Goal: Information Seeking & Learning: Learn about a topic

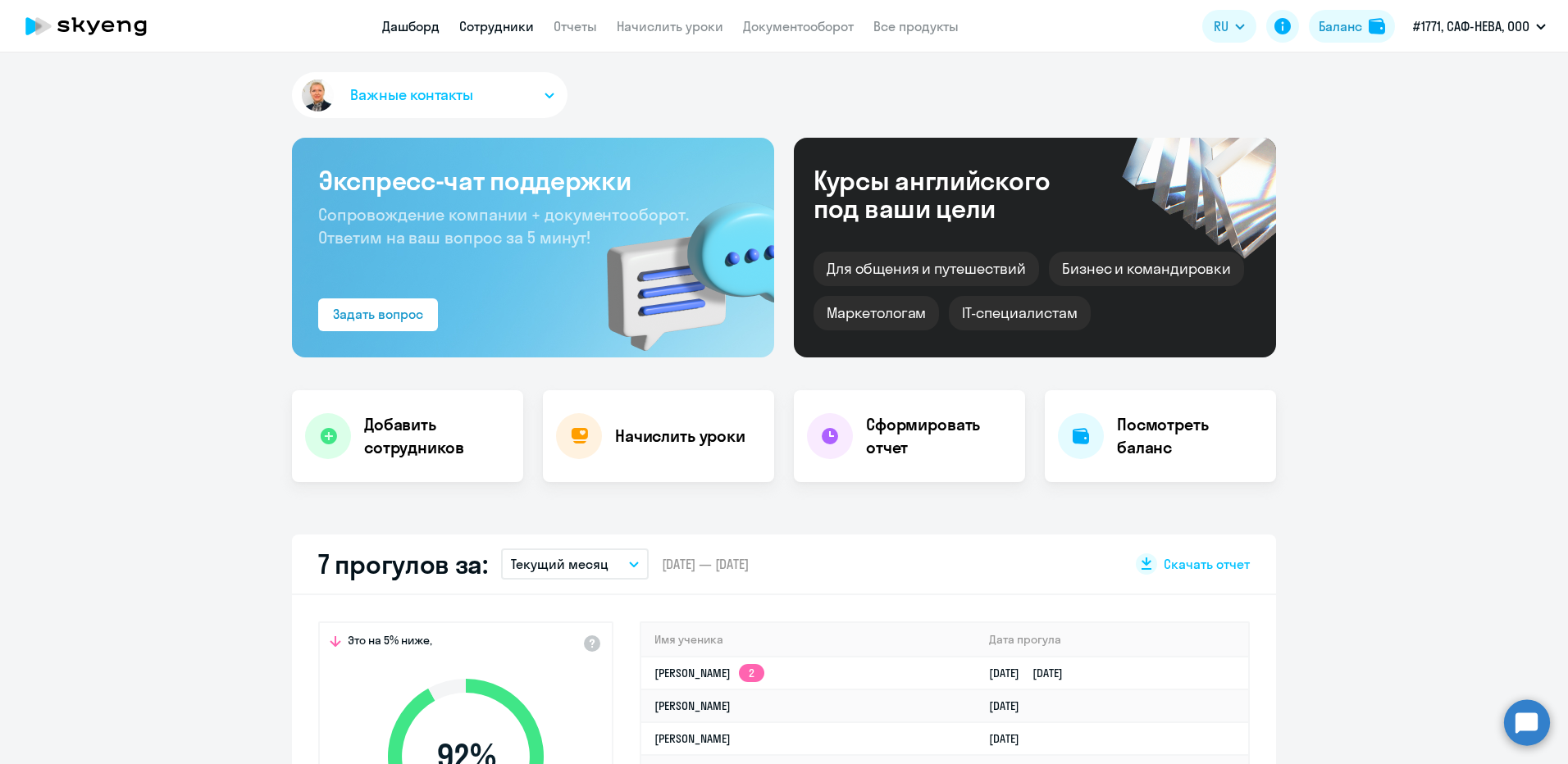
click at [516, 33] on link "Сотрудники" at bounding box center [497, 26] width 75 height 16
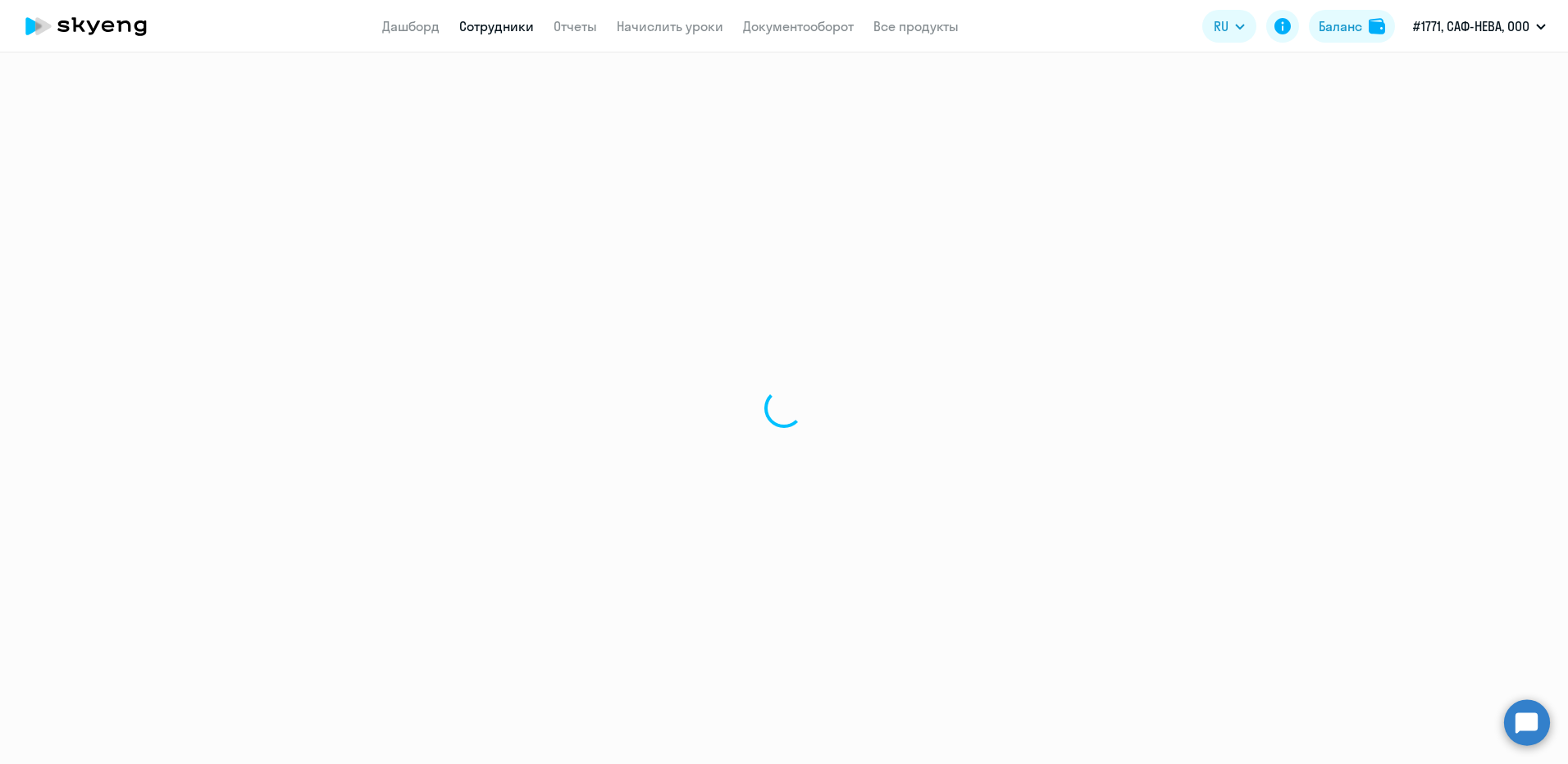
select select "30"
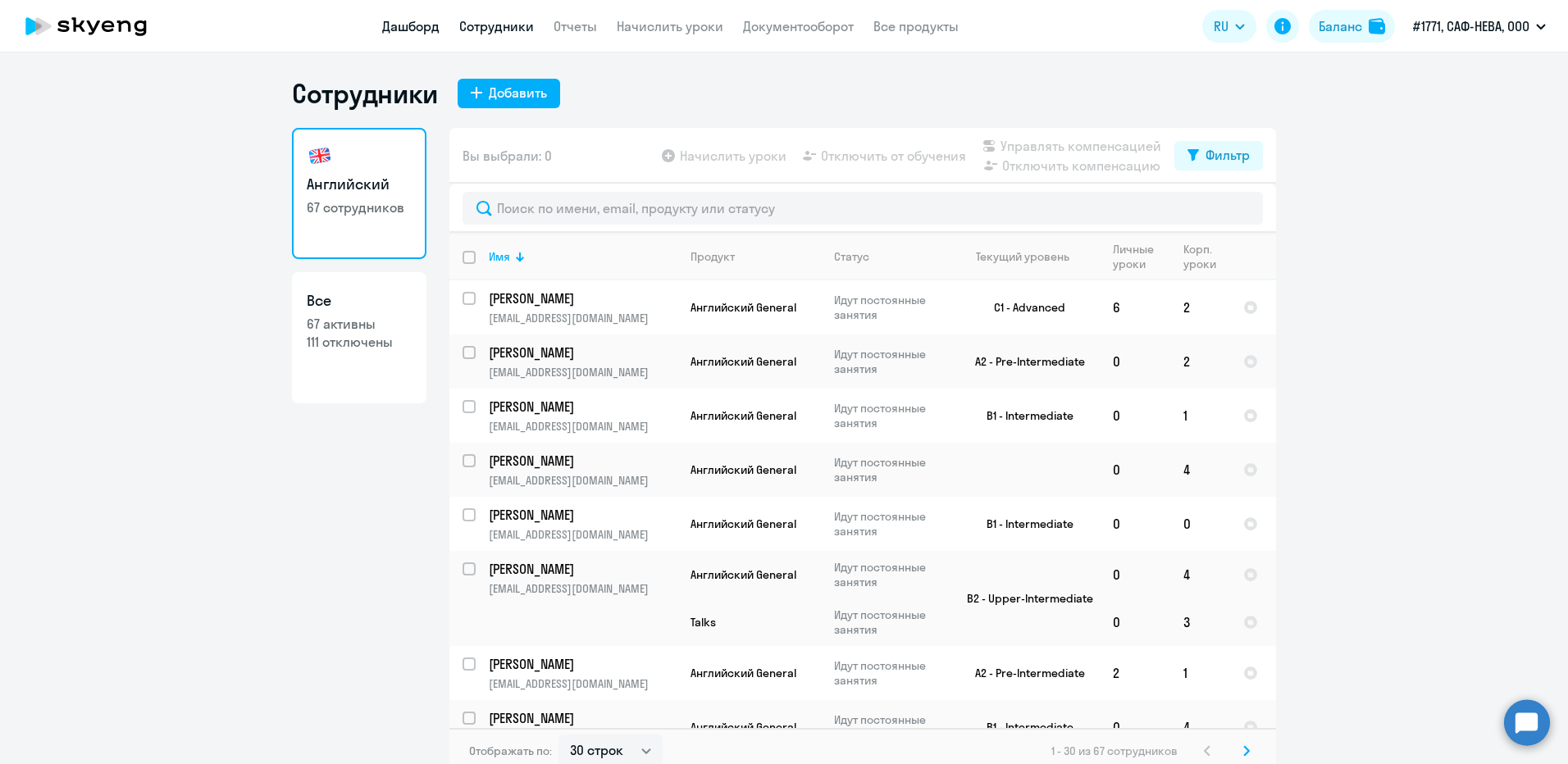
click at [408, 34] on link "Дашборд" at bounding box center [410, 26] width 58 height 16
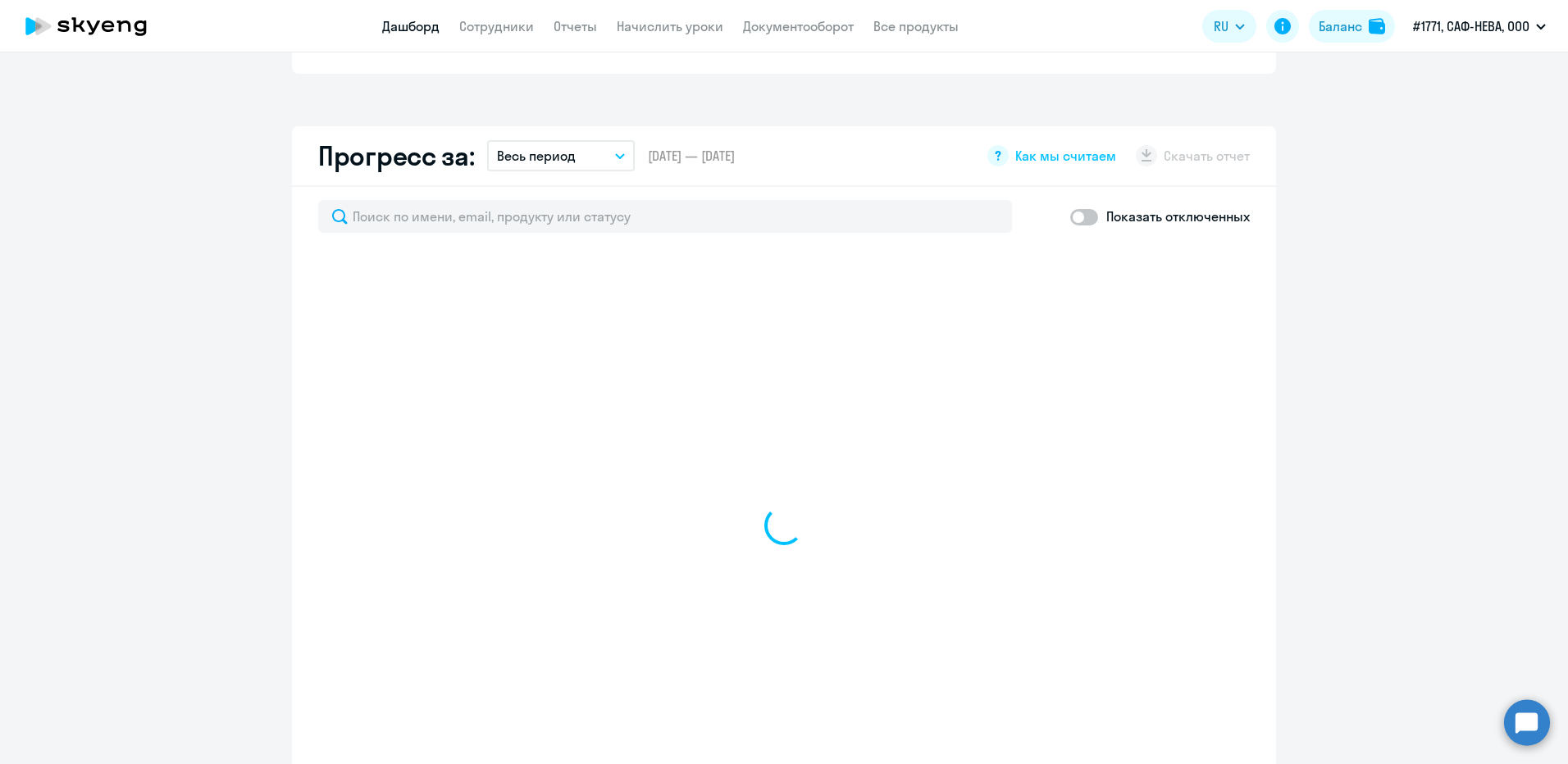
scroll to position [902, 0]
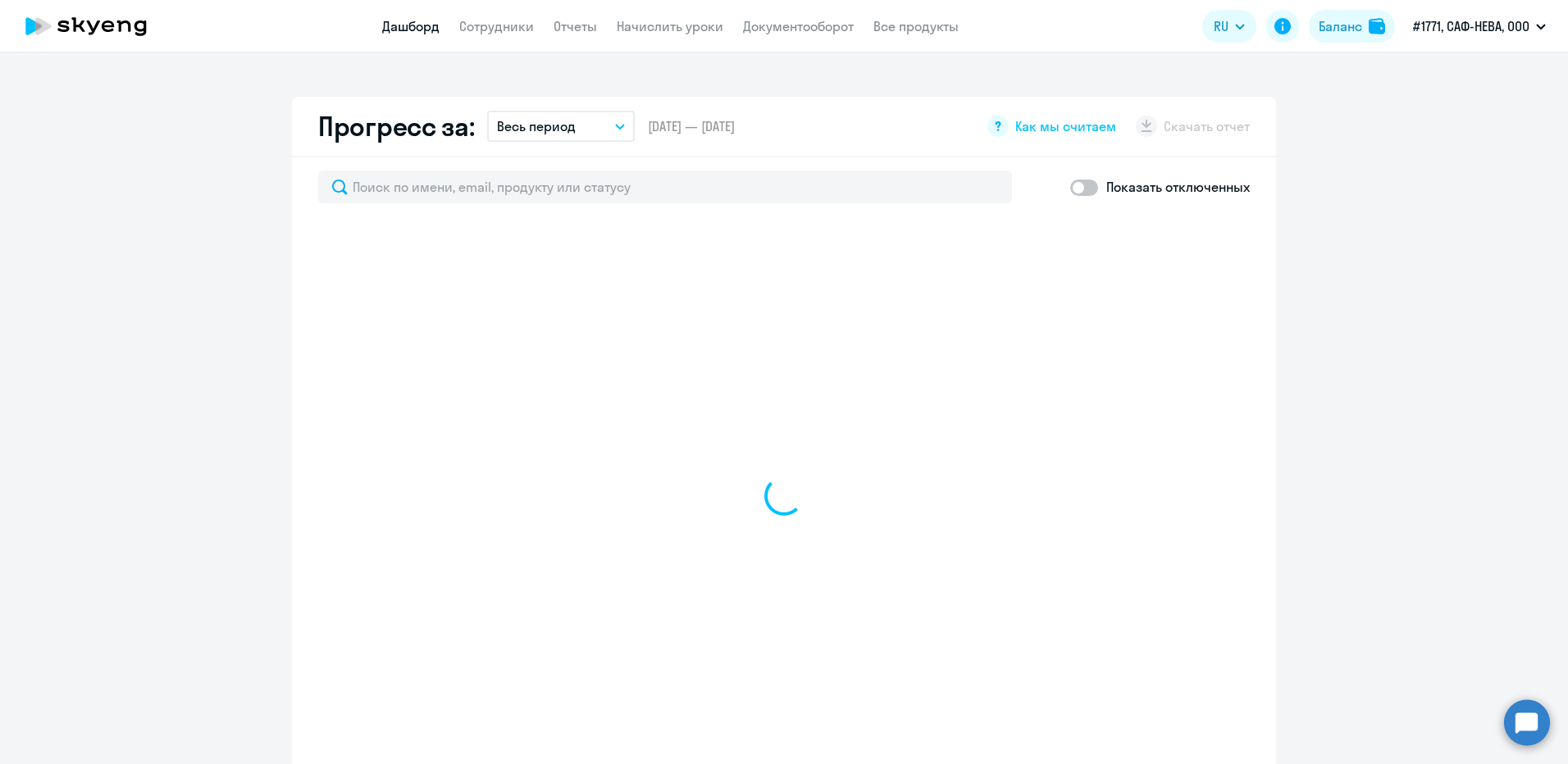
select select "30"
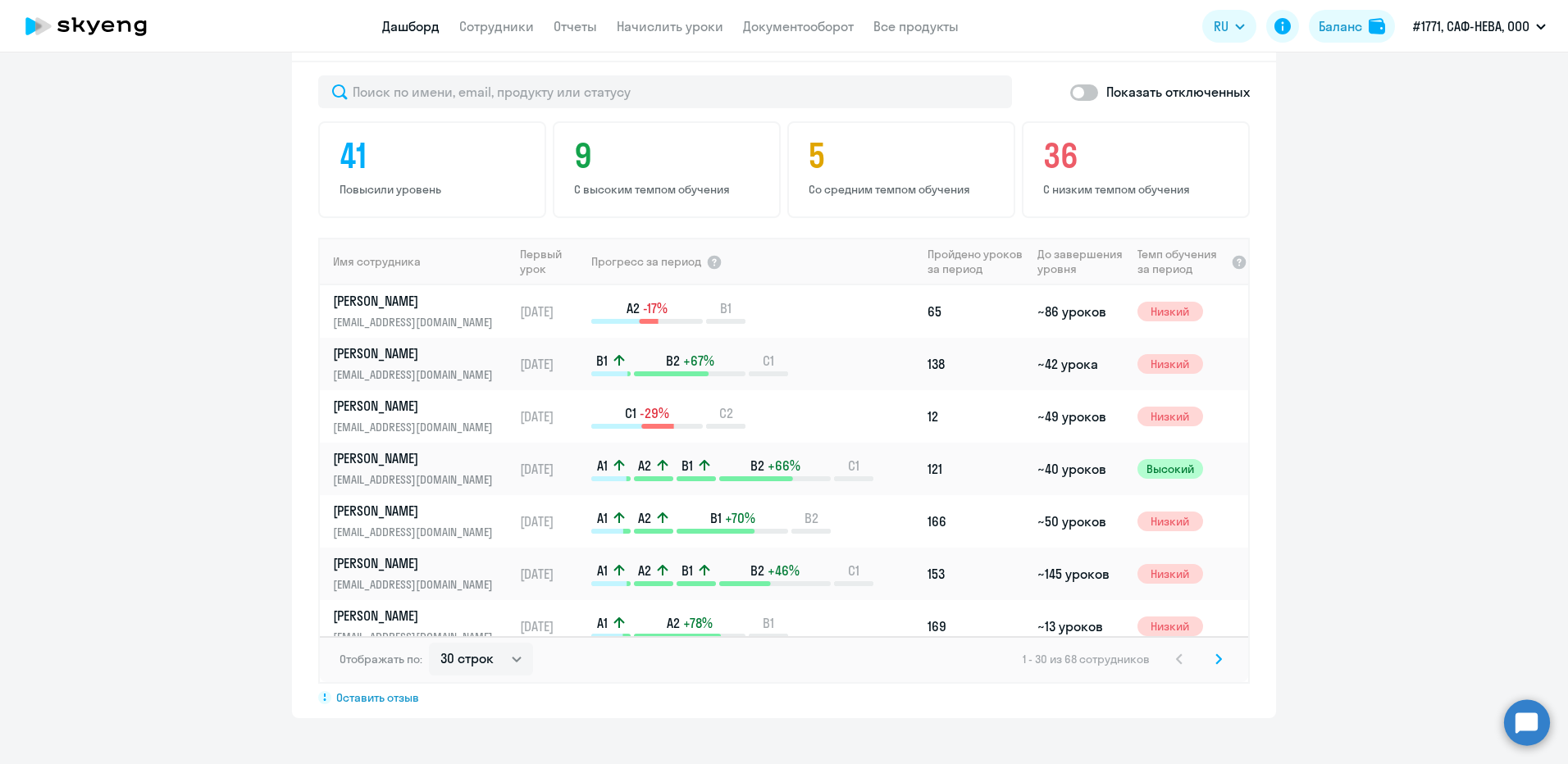
scroll to position [835, 0]
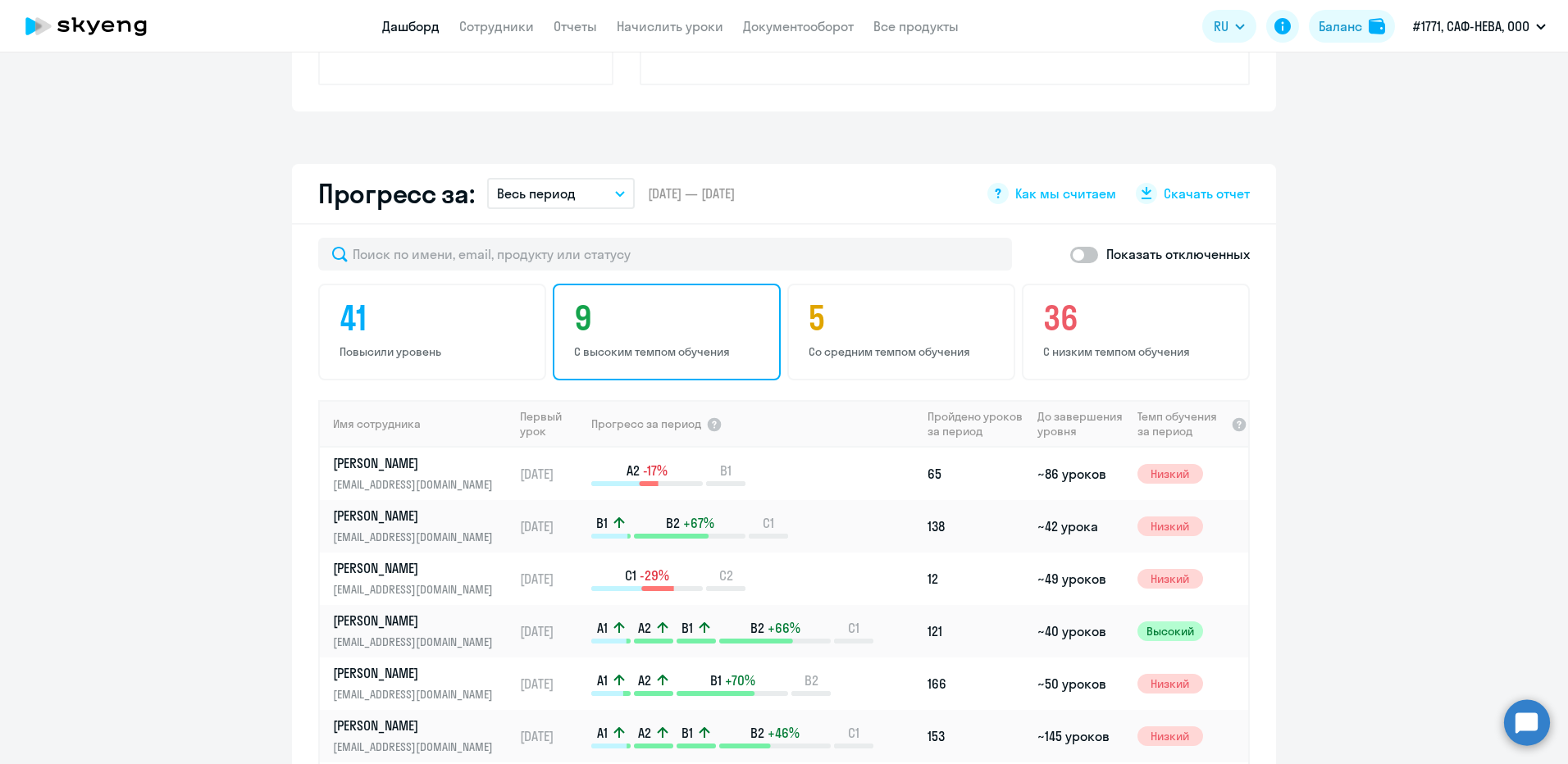
click at [675, 350] on p "С высоким темпом обучения" at bounding box center [669, 352] width 190 height 15
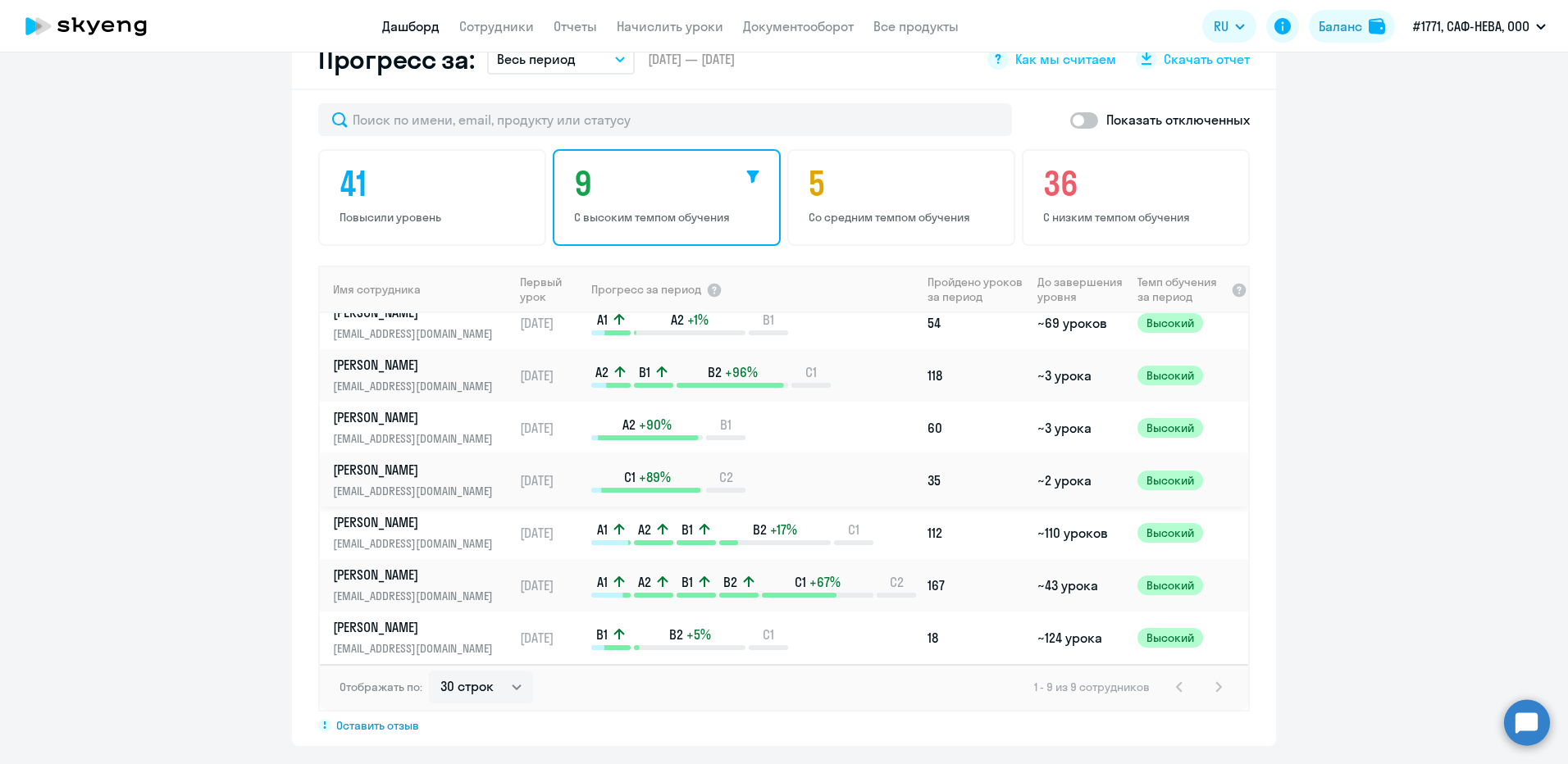
scroll to position [999, 0]
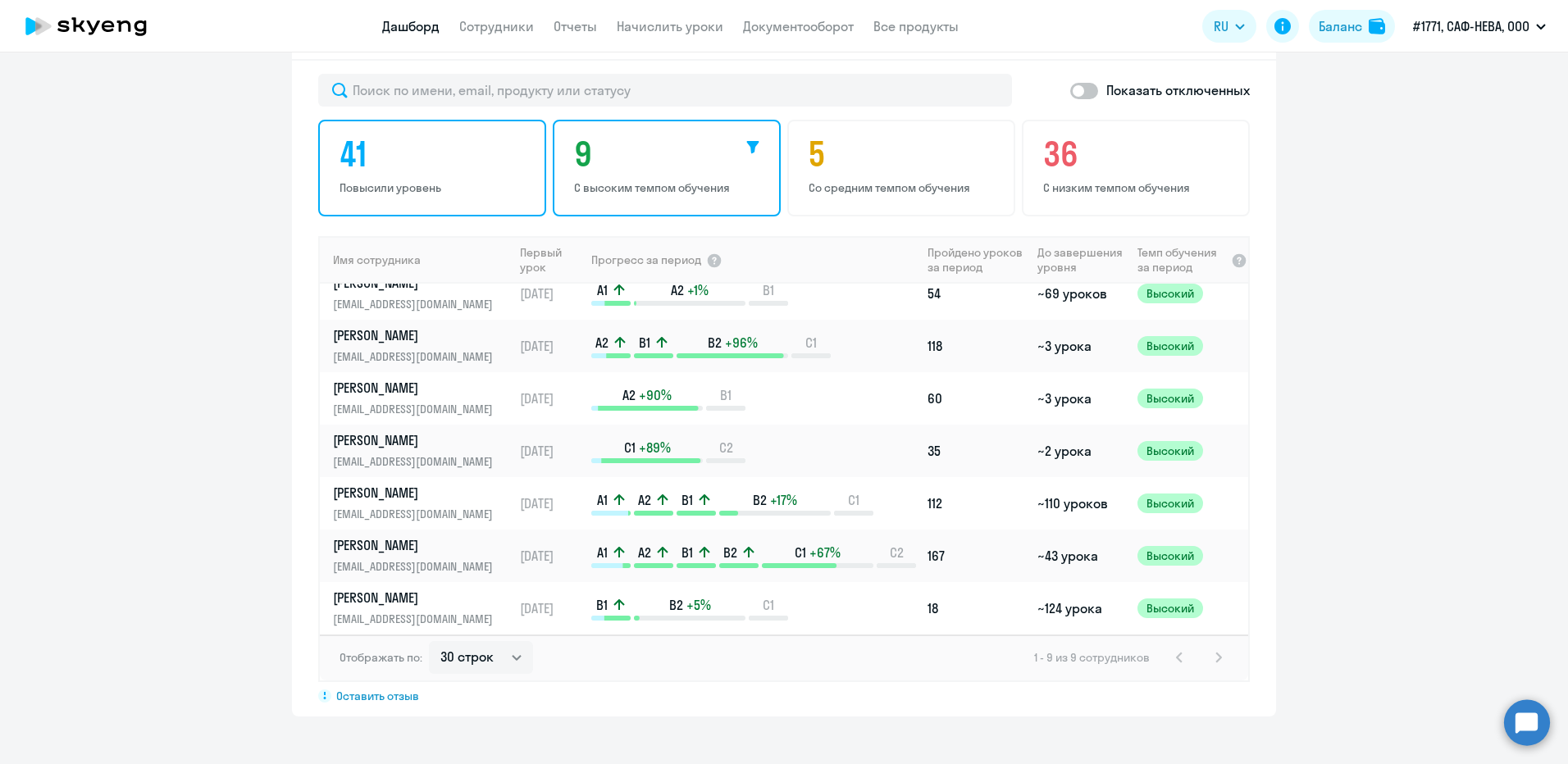
click at [454, 154] on h4 "41" at bounding box center [434, 154] width 190 height 39
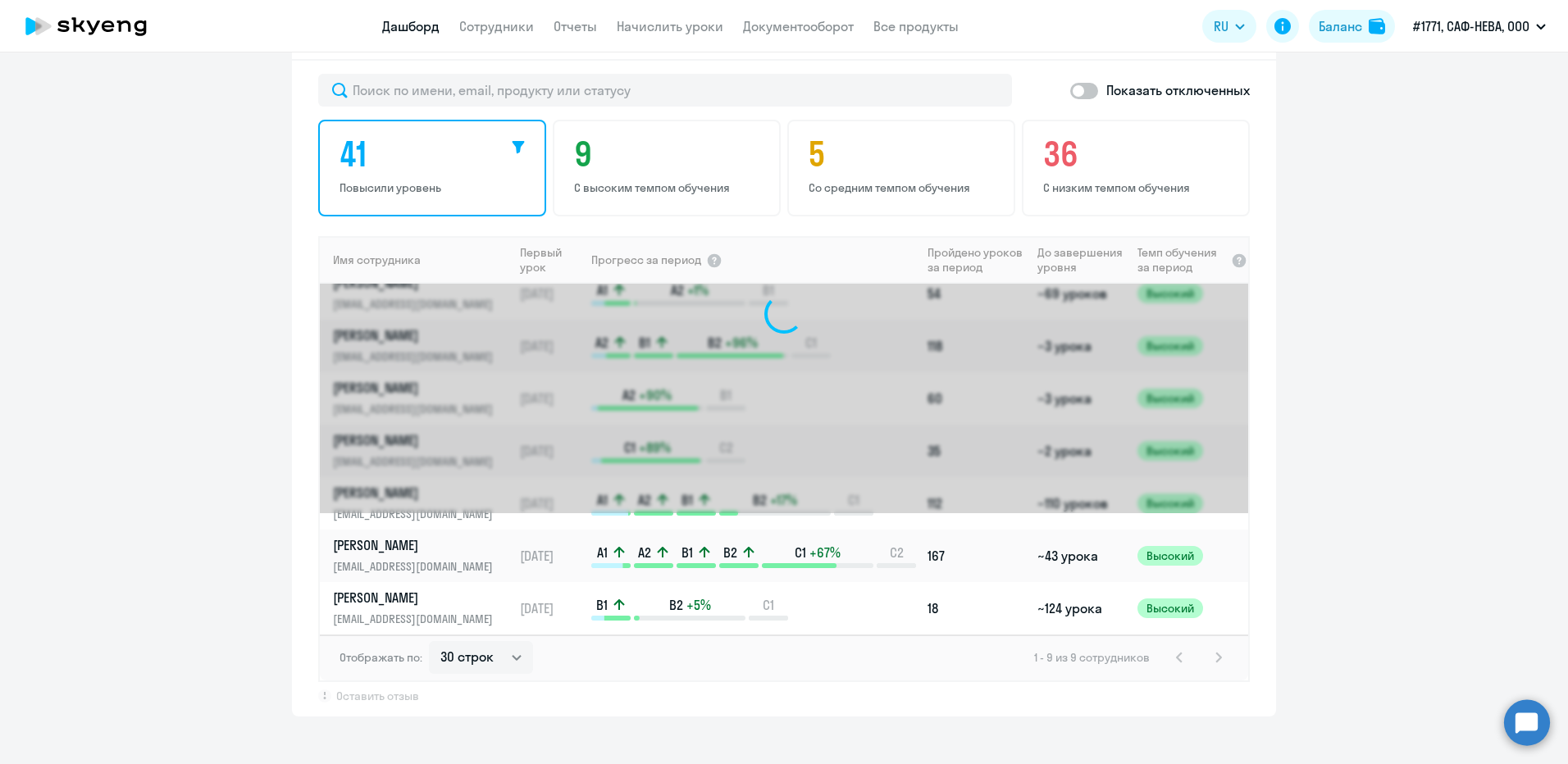
scroll to position [0, 0]
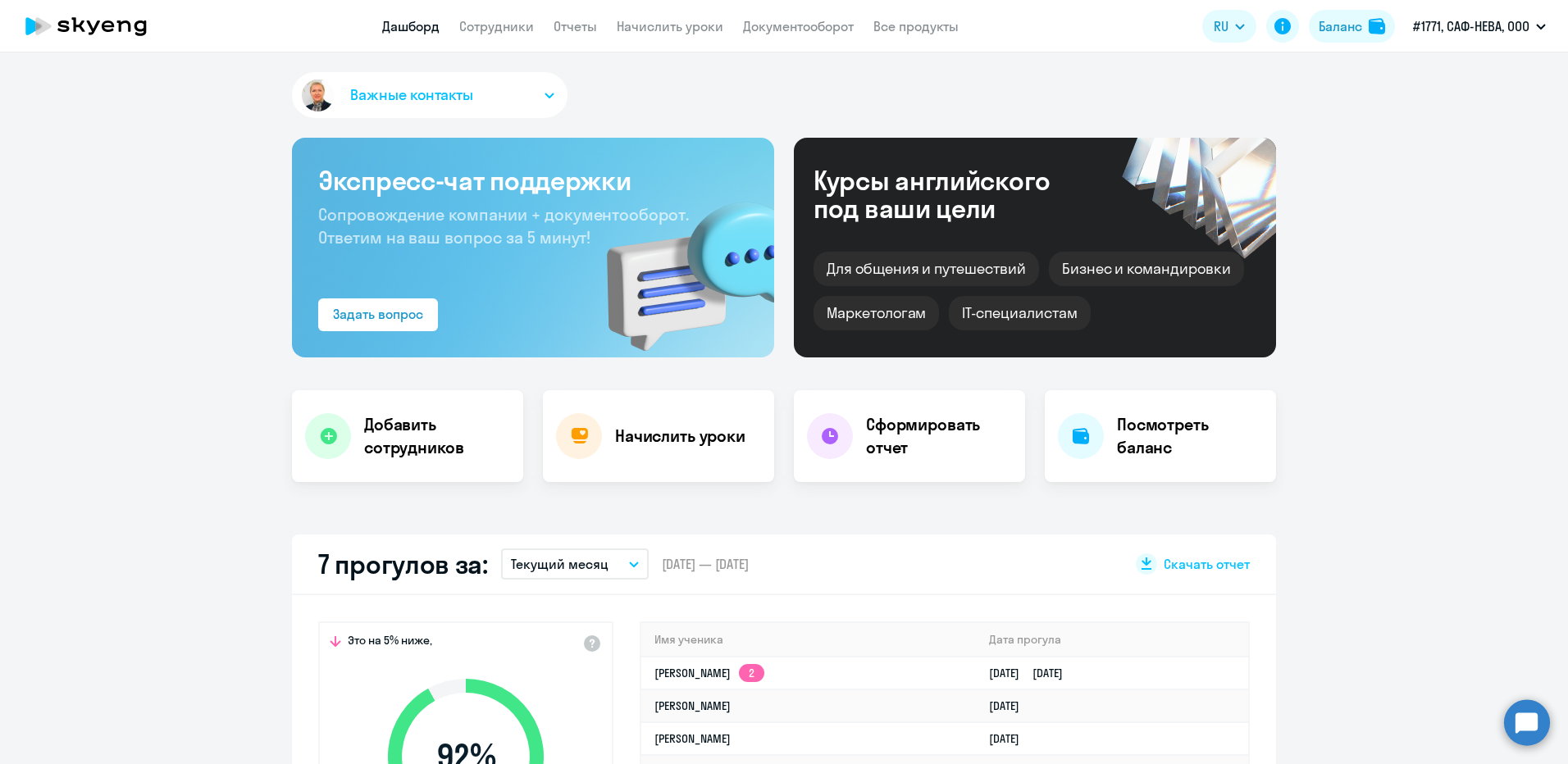
select select "30"
